Goal: Navigation & Orientation: Find specific page/section

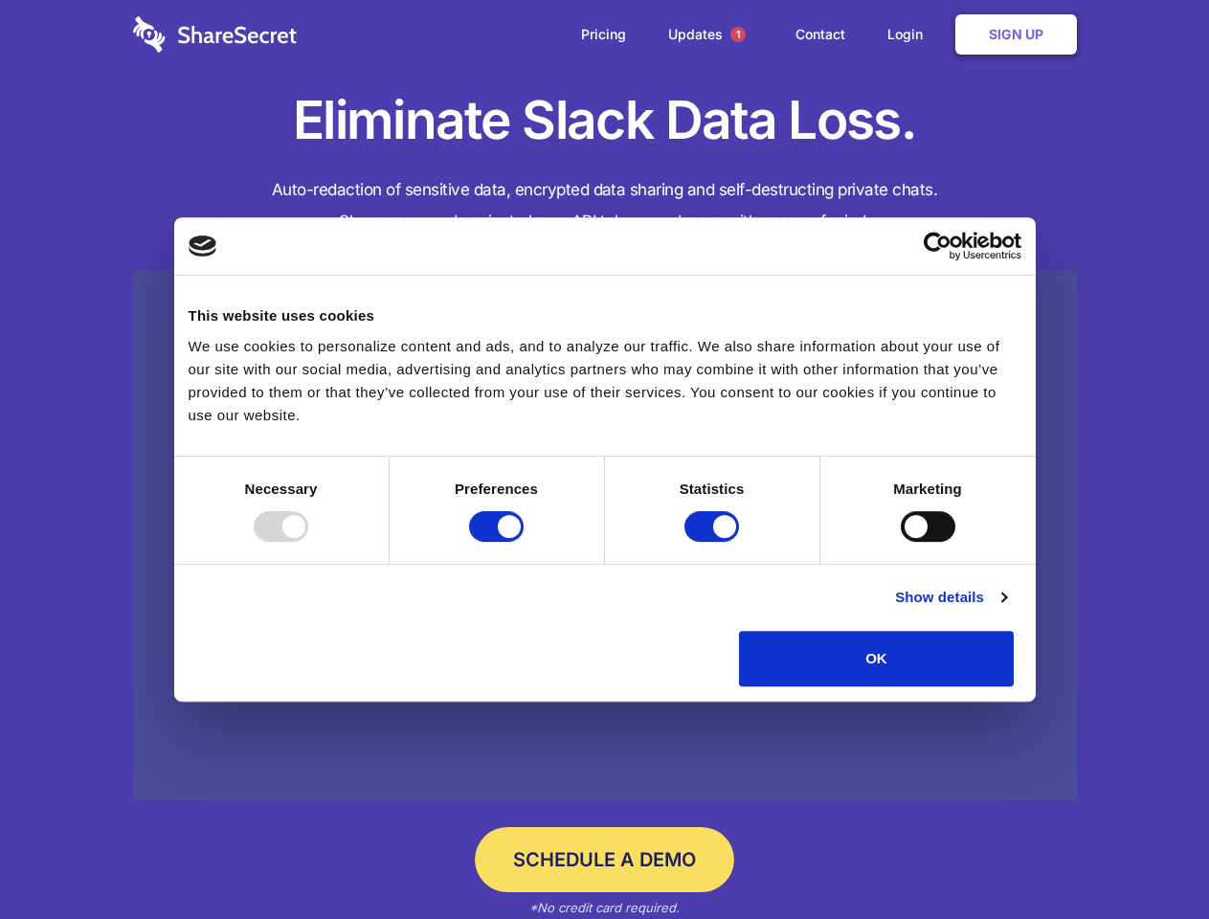
click at [308, 542] on div at bounding box center [281, 526] width 55 height 31
click at [524, 542] on input "Preferences" at bounding box center [496, 526] width 55 height 31
checkbox input "false"
click at [714, 542] on input "Statistics" at bounding box center [711, 526] width 55 height 31
checkbox input "false"
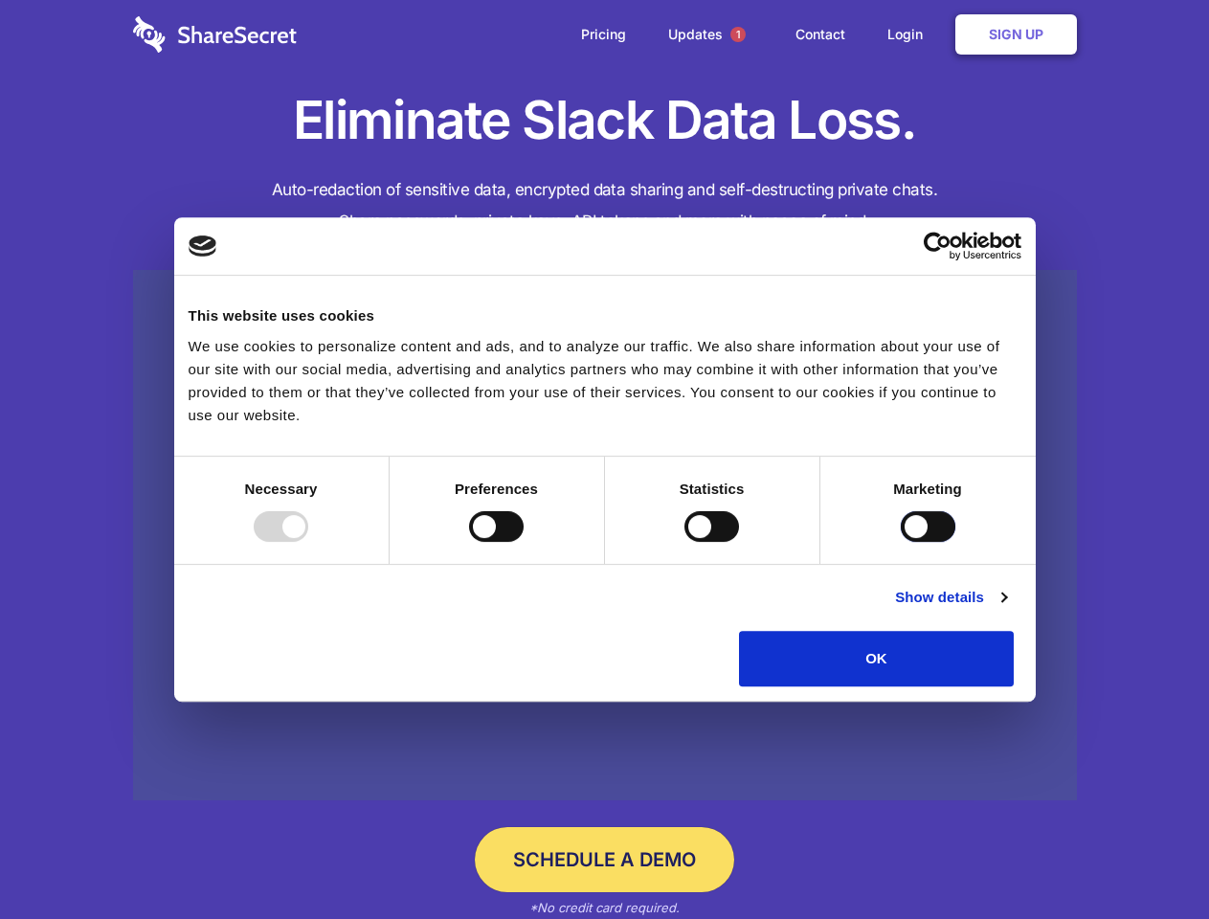
click at [901, 542] on input "Marketing" at bounding box center [928, 526] width 55 height 31
checkbox input "true"
click at [1006, 609] on link "Show details" at bounding box center [950, 597] width 111 height 23
click at [0, 0] on div "Necessary cookies help make a website usable by enabling basic functions like p…" at bounding box center [0, 0] width 0 height 0
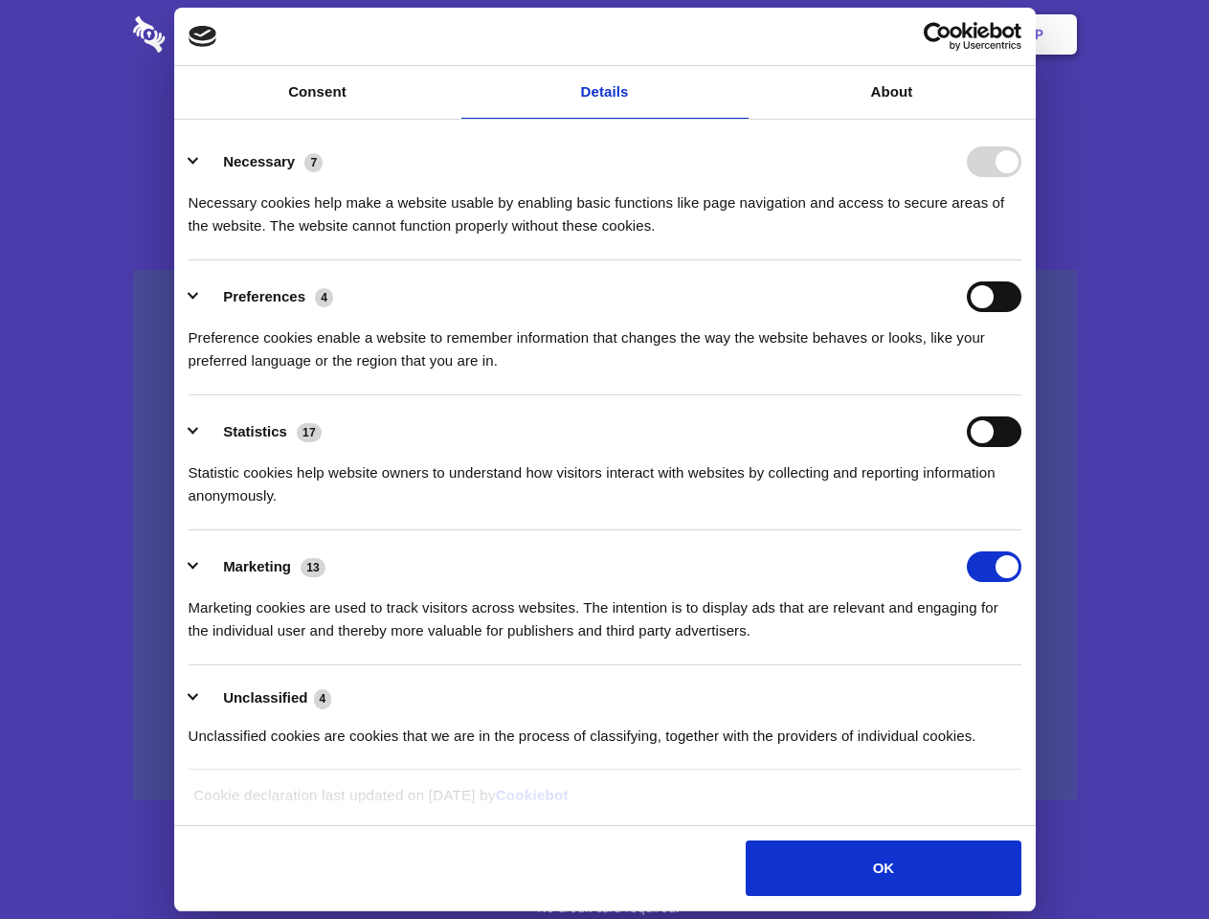
click at [737, 34] on span "1" at bounding box center [737, 34] width 15 height 15
